Goal: Find specific page/section: Find specific page/section

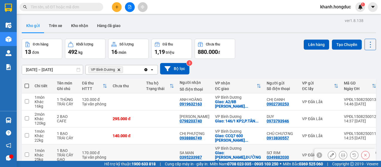
scroll to position [44, 0]
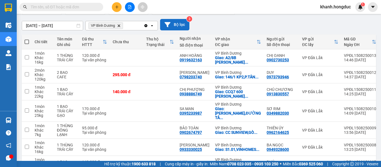
click at [173, 23] on button "Bộ lọc" at bounding box center [174, 24] width 29 height 11
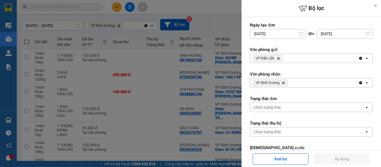
click at [284, 84] on icon "Delete" at bounding box center [283, 82] width 3 height 3
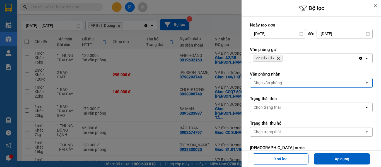
click at [284, 84] on div "Chọn văn phòng" at bounding box center [307, 82] width 114 height 9
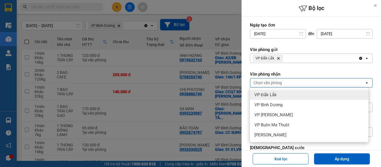
click at [276, 102] on span "VP Bình Dương" at bounding box center [269, 105] width 28 height 6
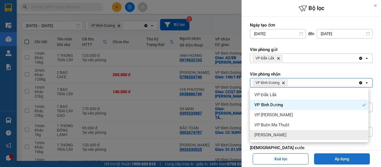
click at [344, 156] on button "Áp dụng" at bounding box center [342, 159] width 56 height 11
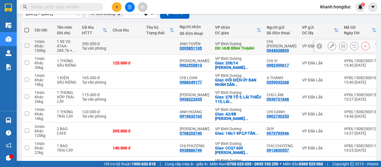
scroll to position [0, 0]
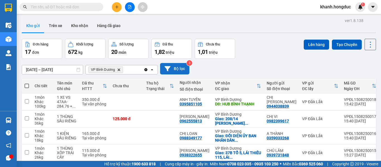
click at [179, 70] on button "Bộ lọc" at bounding box center [174, 68] width 29 height 11
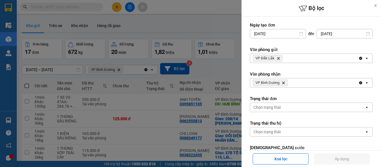
click at [285, 83] on icon "Delete" at bounding box center [283, 82] width 3 height 3
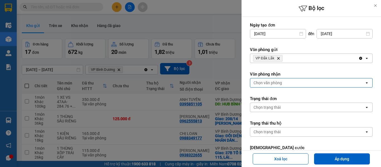
click at [285, 83] on div "Chọn văn phòng" at bounding box center [307, 82] width 114 height 9
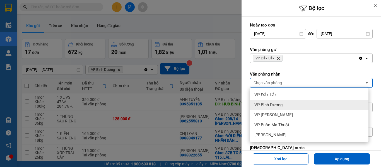
click at [284, 106] on div "VP Bình Dương" at bounding box center [309, 105] width 119 height 10
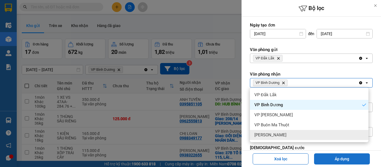
click at [335, 156] on button "Áp dụng" at bounding box center [342, 159] width 56 height 11
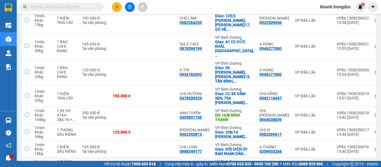
scroll to position [128, 0]
